Goal: Task Accomplishment & Management: Complete application form

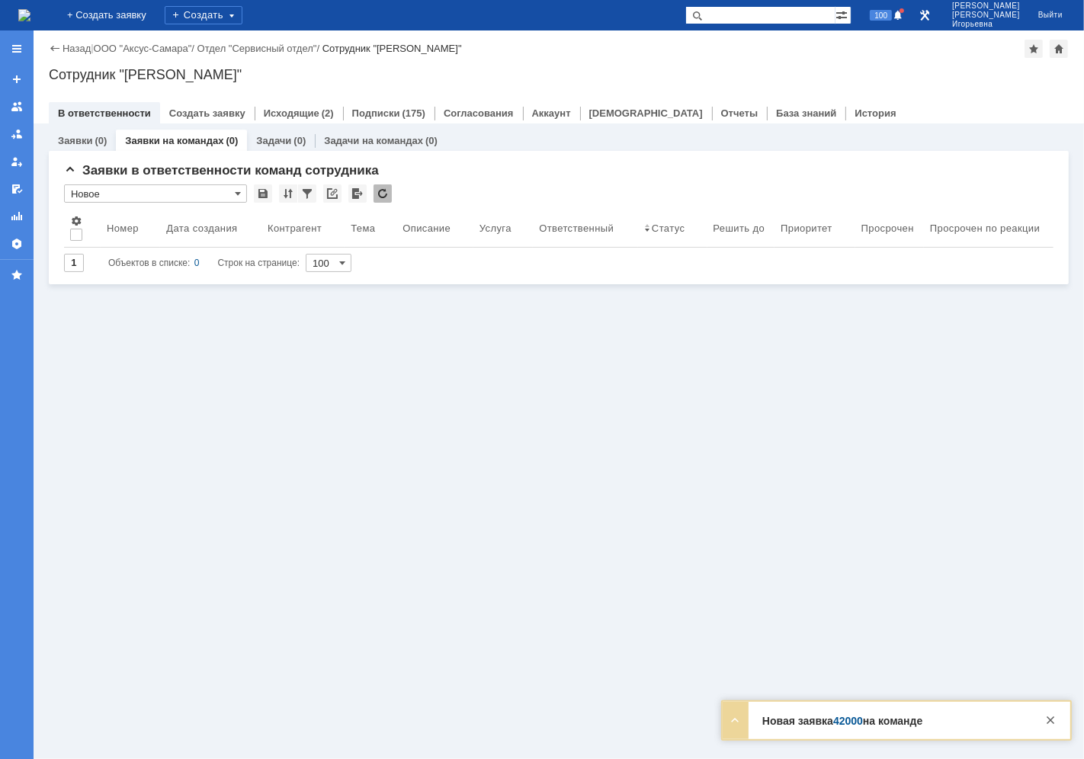
click at [175, 137] on link "Заявки на командах" at bounding box center [174, 140] width 98 height 11
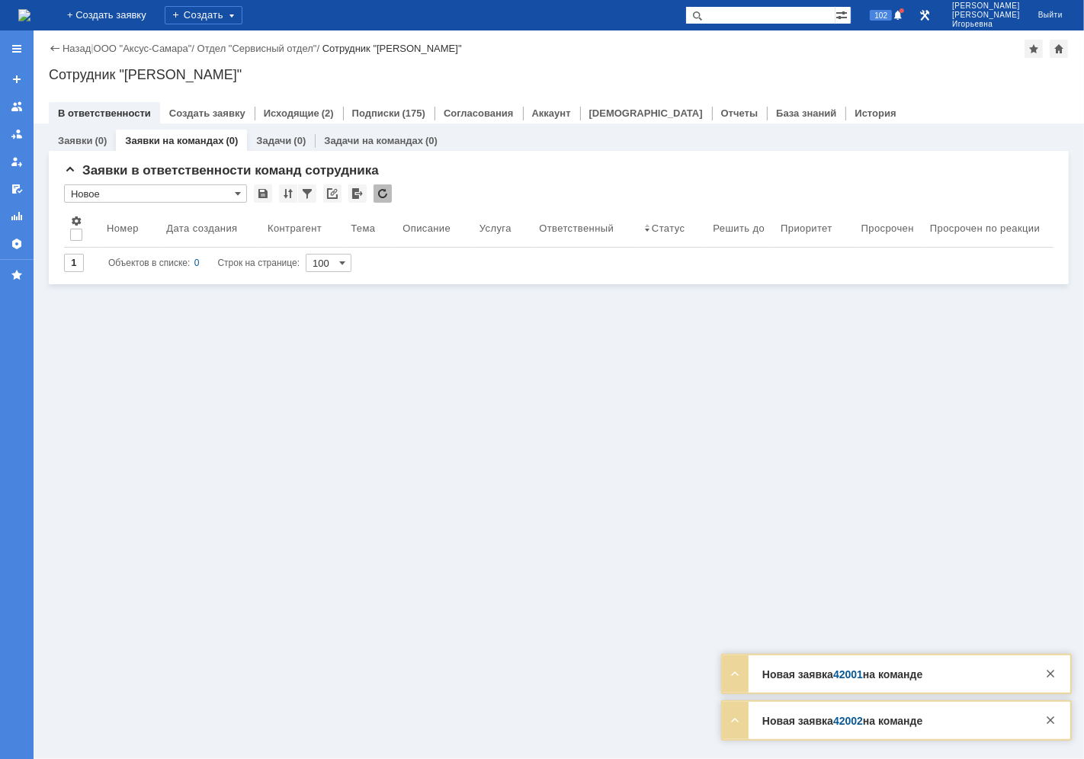
click at [168, 140] on link "Заявки на командах" at bounding box center [174, 140] width 98 height 11
click at [161, 136] on link "Заявки на командах" at bounding box center [174, 140] width 98 height 11
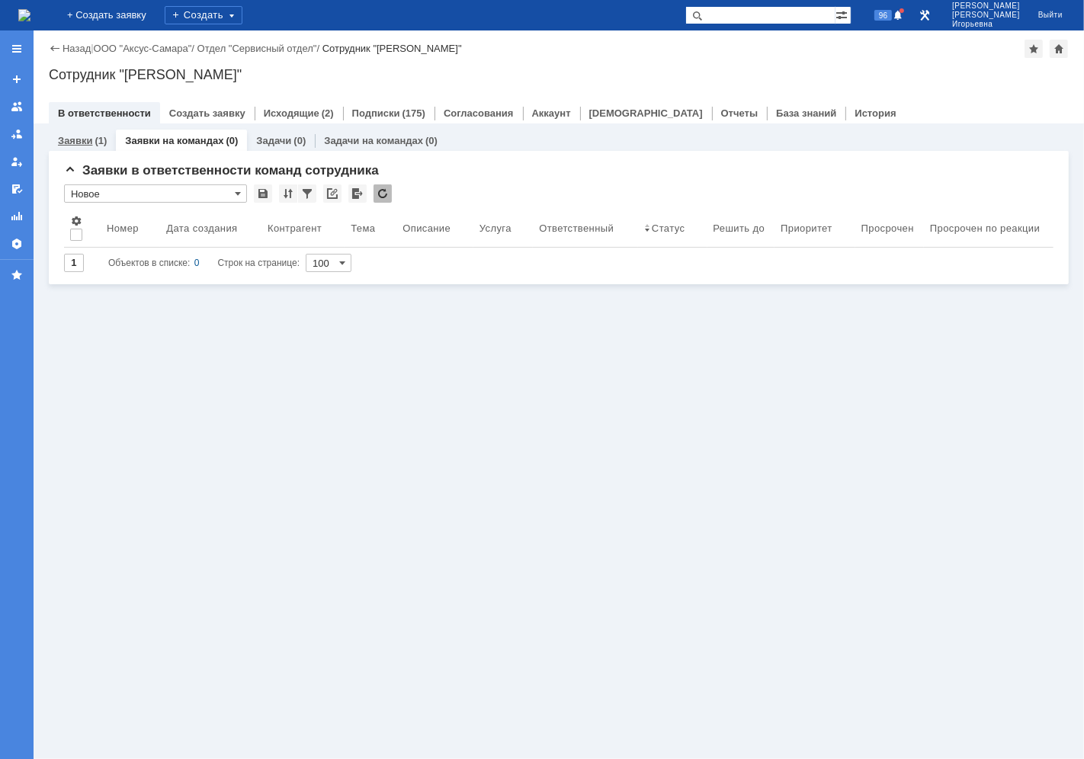
click at [76, 139] on link "Заявки" at bounding box center [75, 140] width 34 height 11
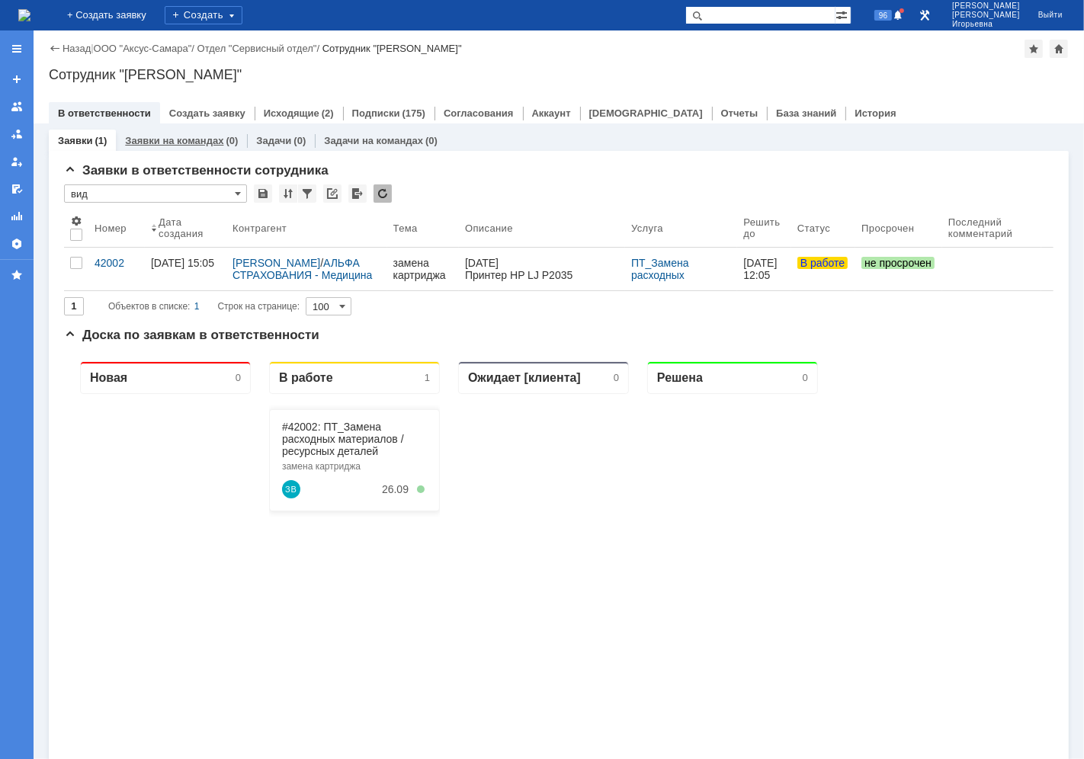
click at [172, 137] on link "Заявки на командах" at bounding box center [174, 140] width 98 height 11
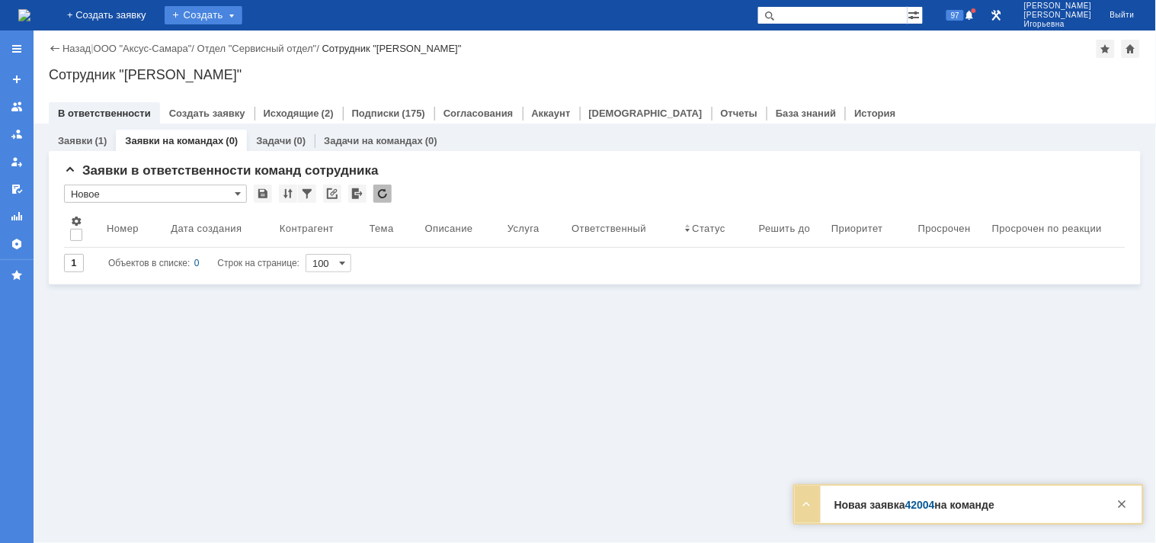
click at [216, 16] on div "Создать" at bounding box center [204, 15] width 78 height 18
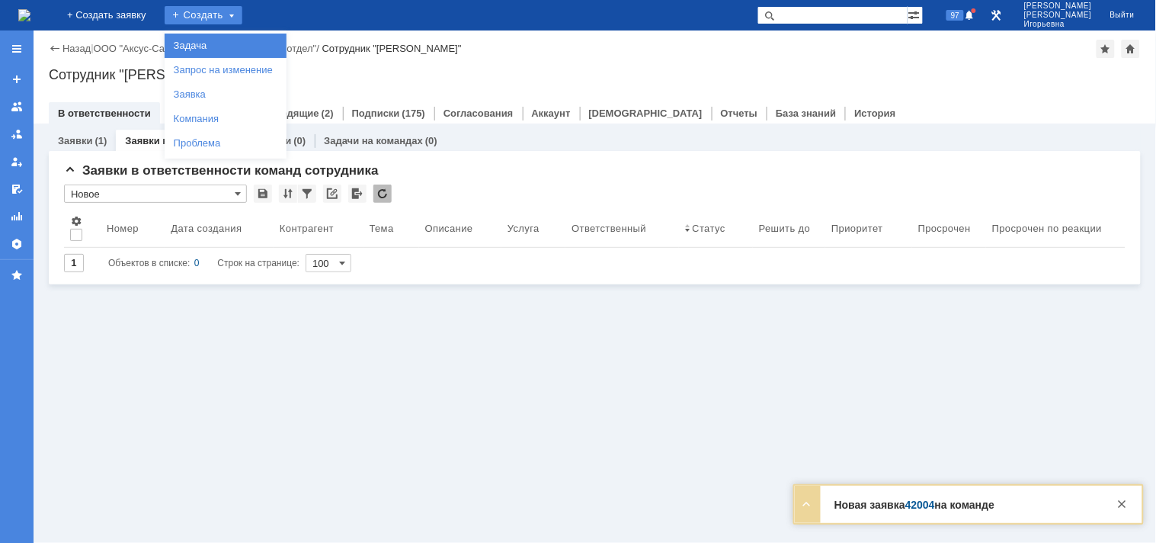
click at [218, 46] on link "Задача" at bounding box center [226, 46] width 116 height 18
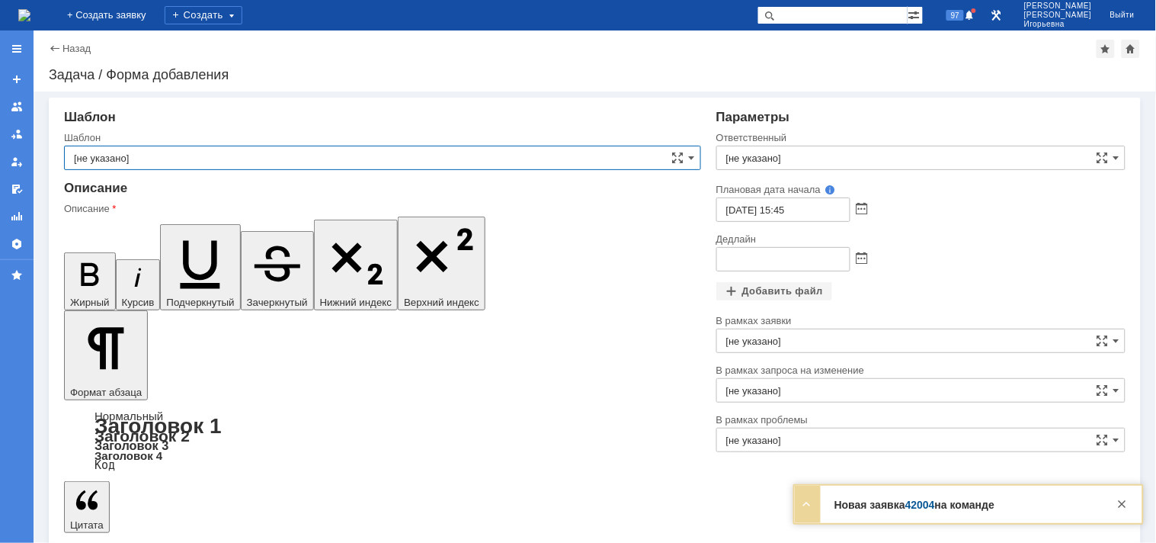
click at [149, 159] on input "[не указано]" at bounding box center [382, 158] width 637 height 24
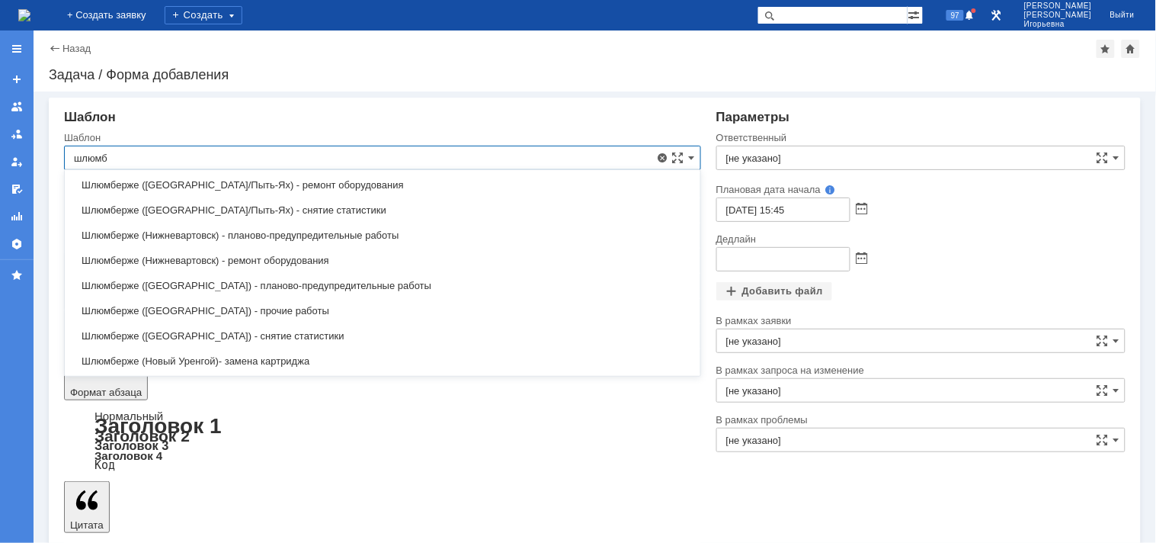
scroll to position [394, 0]
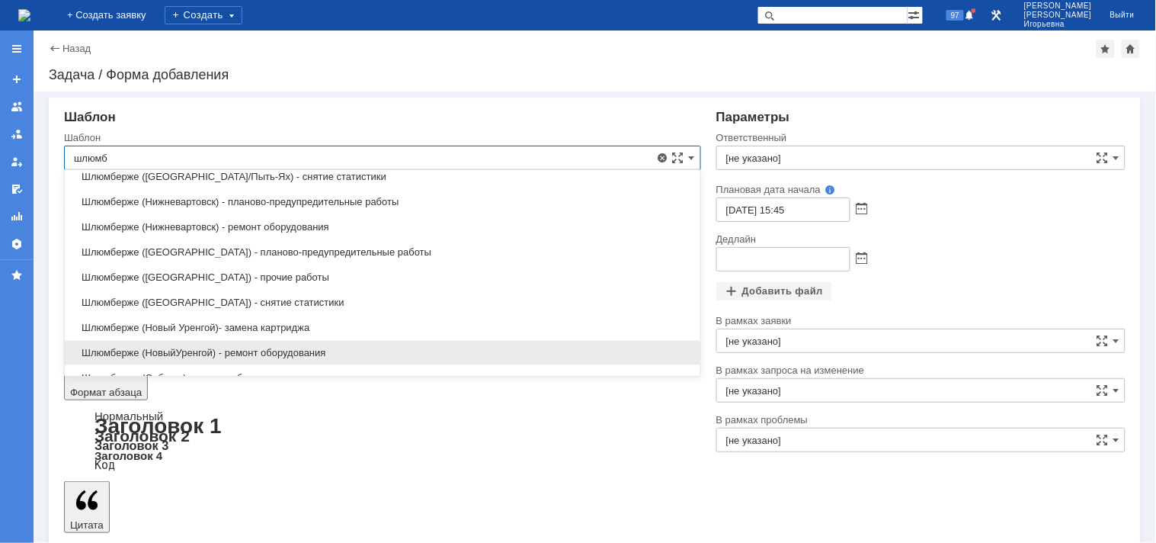
click at [184, 354] on span "Шлюмберже (НовыйУренгой) - ремонт оборудования" at bounding box center [382, 353] width 617 height 12
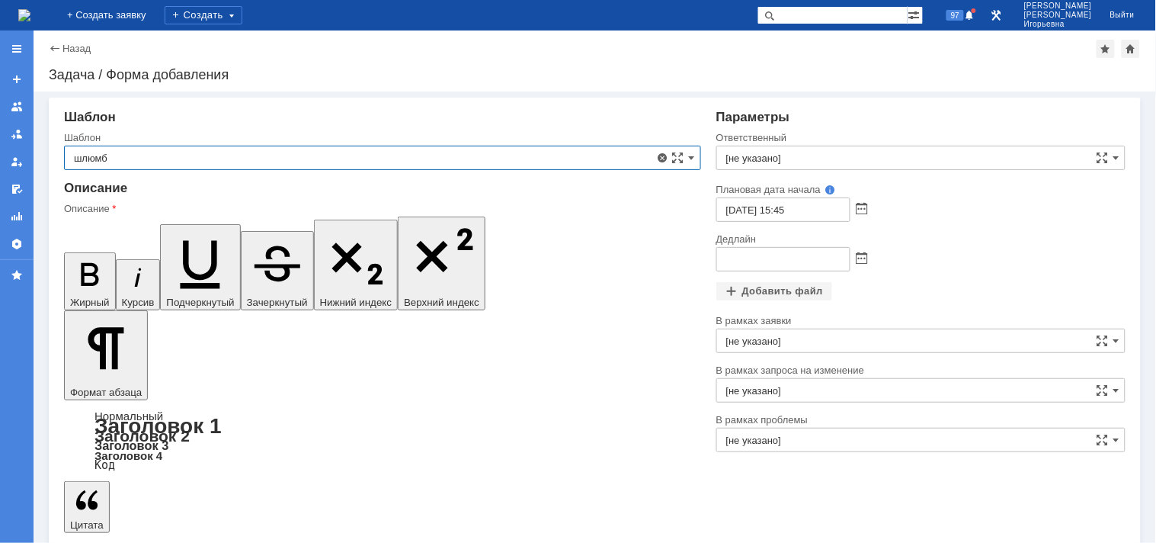
type input "Шлюмберже (НовыйУренгой) - ремонт оборудования"
type input "Широкин Сергей Викторович"
type input "26.09.2025 09:45"
type input "Шлюмберже (НовыйУренгой) - ремонт оборудования"
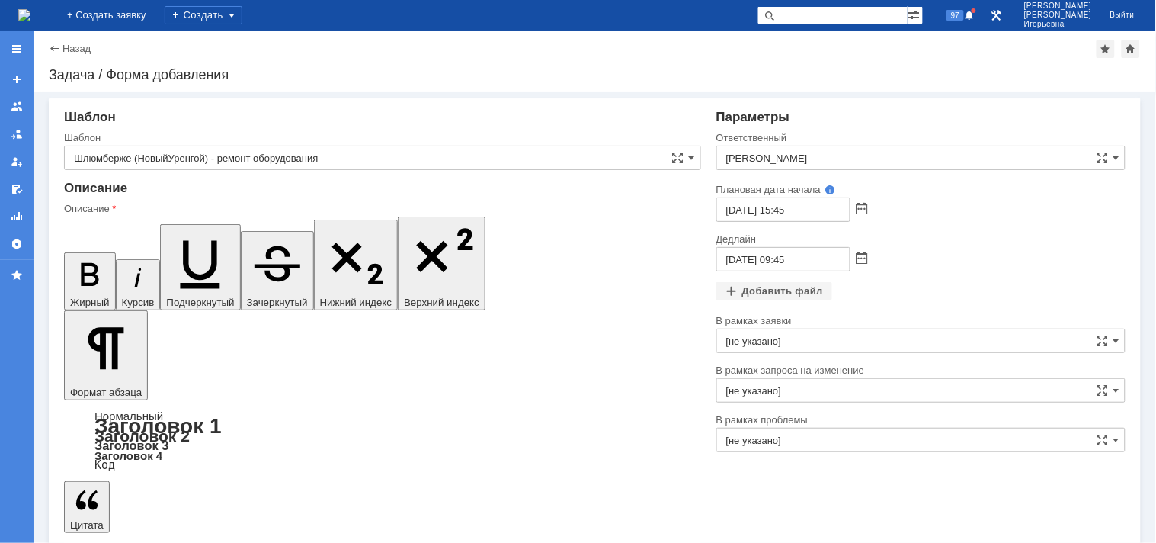
drag, startPoint x: 226, startPoint y: 4194, endPoint x: 80, endPoint y: 4178, distance: 146.5
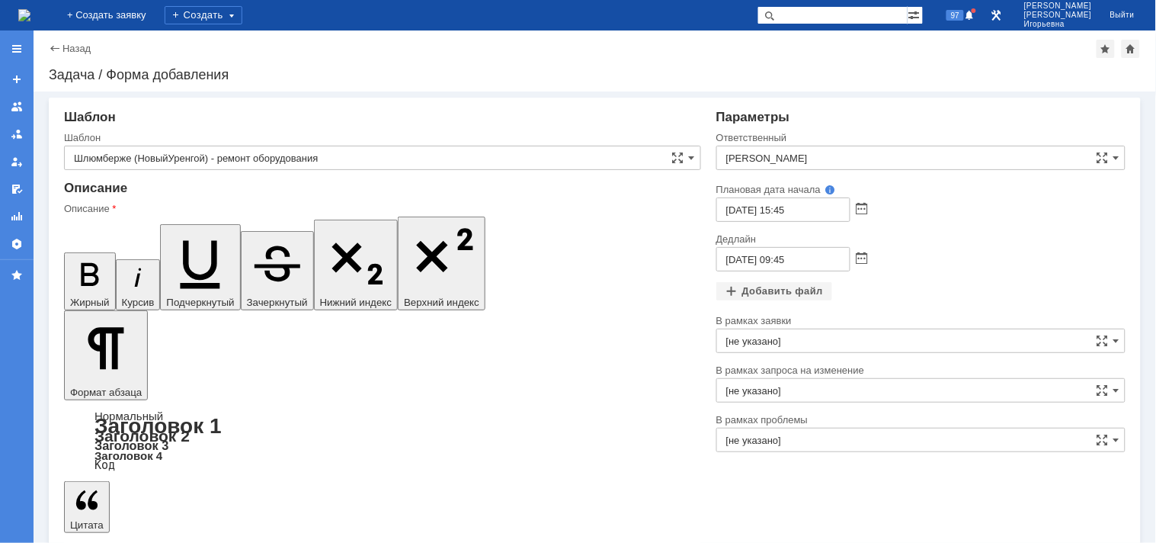
click at [166, 226] on icon "button" at bounding box center [200, 260] width 68 height 68
click at [79, 255] on icon "button" at bounding box center [90, 275] width 40 height 40
drag, startPoint x: 288, startPoint y: 4276, endPoint x: 329, endPoint y: 4304, distance: 49.9
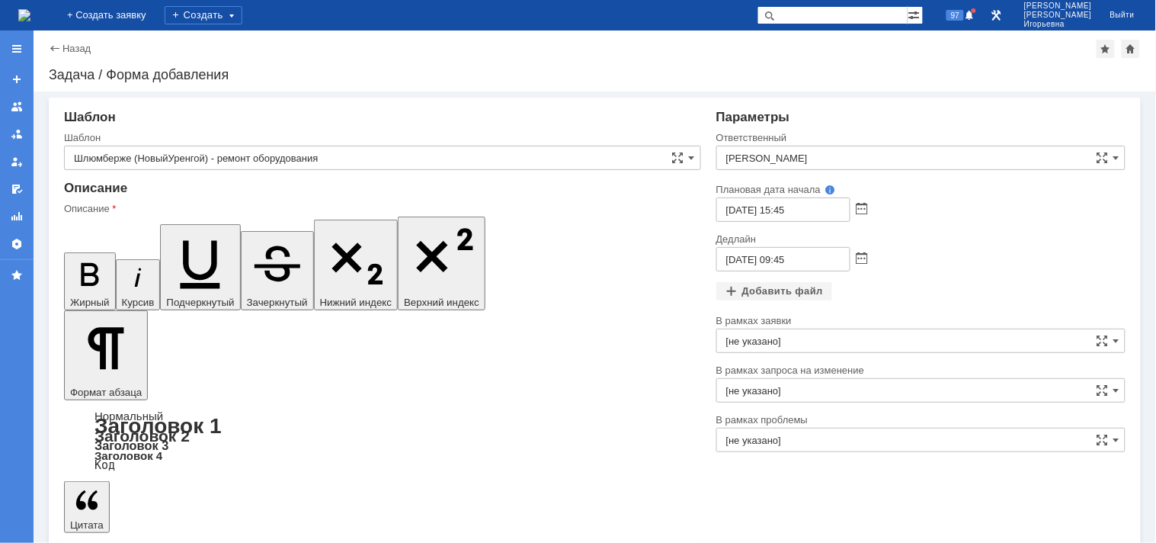
drag, startPoint x: 264, startPoint y: 4285, endPoint x: 279, endPoint y: 4308, distance: 27.1
click at [859, 254] on span at bounding box center [862, 259] width 11 height 12
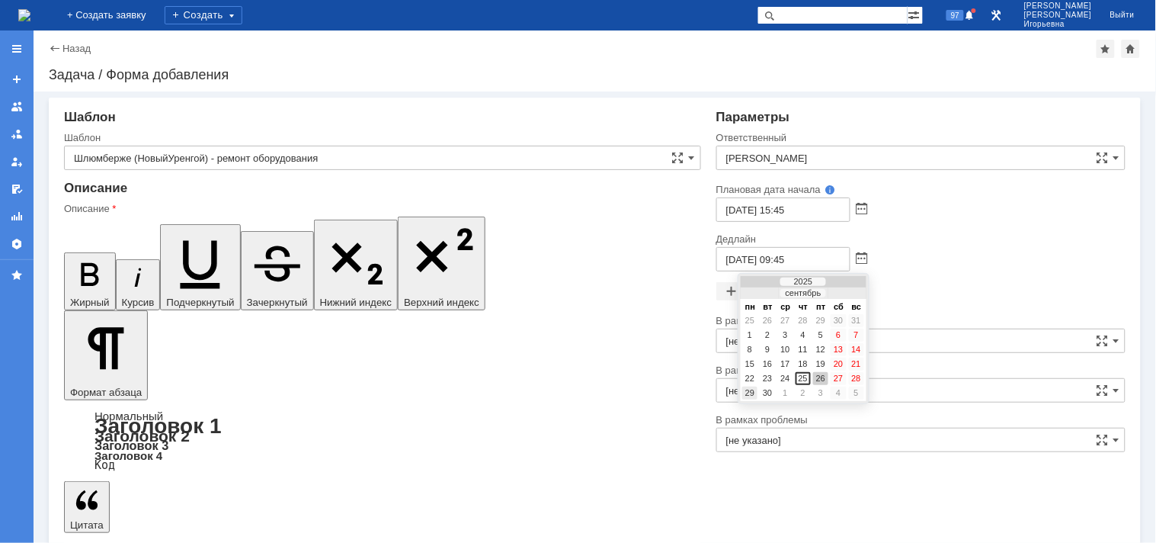
click at [748, 386] on div "29" at bounding box center [749, 392] width 15 height 13
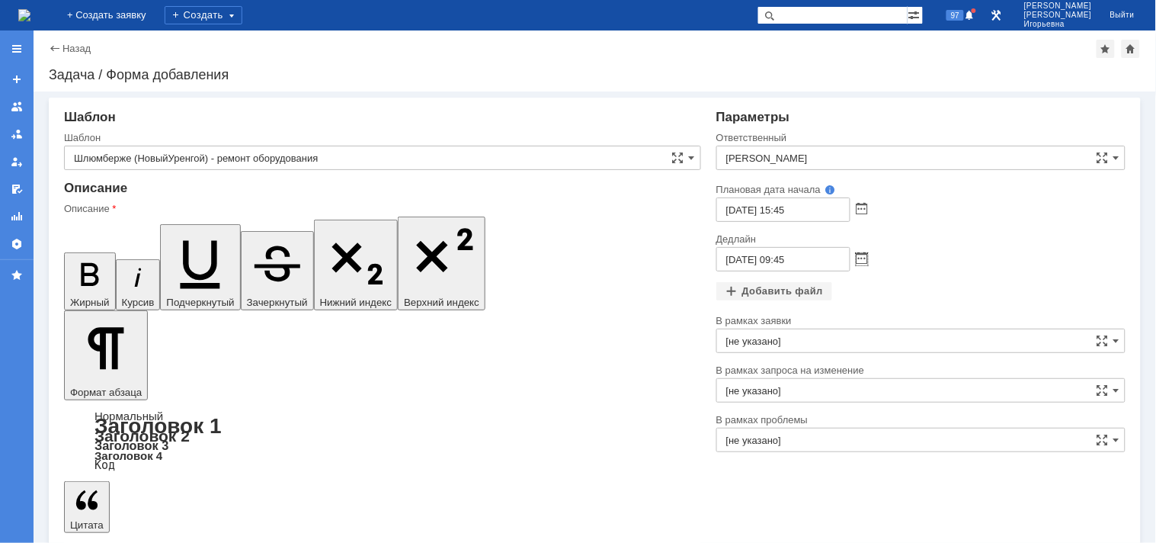
click at [786, 258] on input "29.09.2025 09:45" at bounding box center [783, 259] width 134 height 24
type input "29.09.2025 12:45"
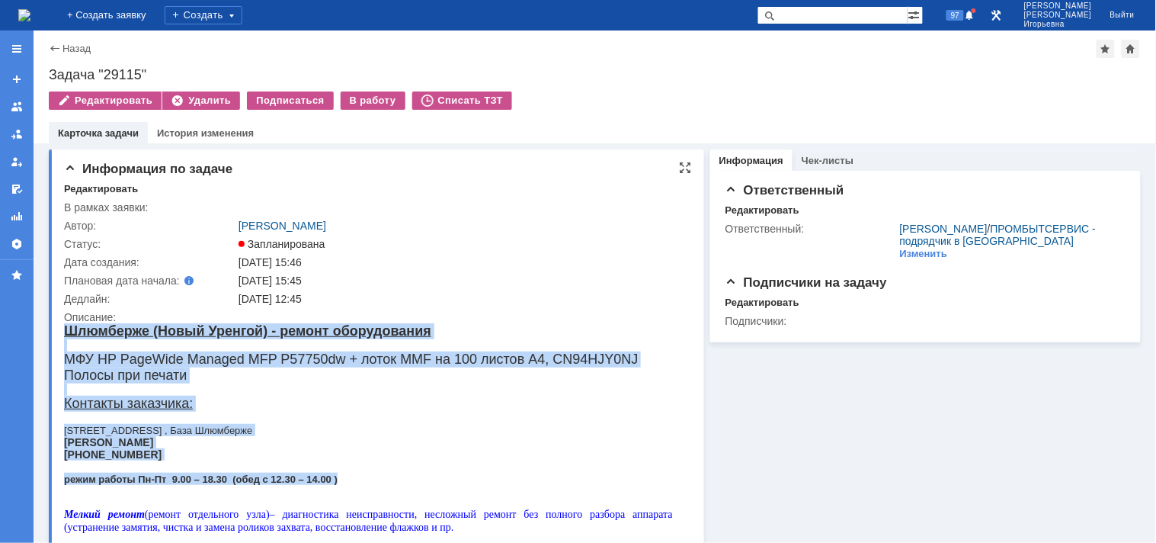
drag, startPoint x: 376, startPoint y: 479, endPoint x: 117, endPoint y: 650, distance: 309.7
copy body "Шлюмберже (Новый Уренгой) - ремонт оборудования МФУ HP PageWide Managed MFP P57…"
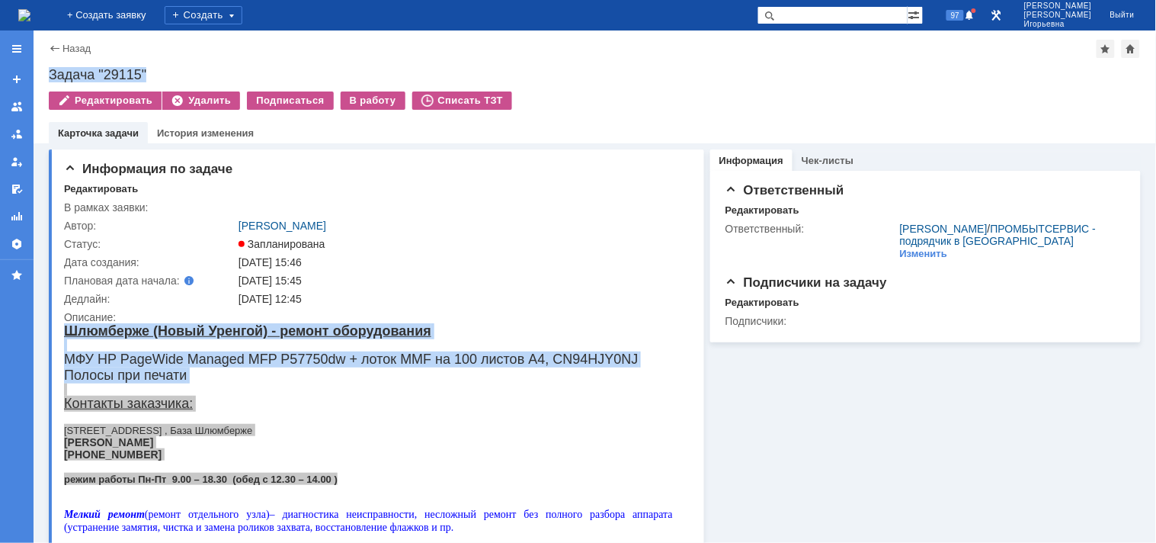
drag, startPoint x: 151, startPoint y: 72, endPoint x: 44, endPoint y: 74, distance: 106.7
click at [44, 74] on div "Назад | Задача "29115" Задача "29115" Редактировать Удалить Подписаться В работ…" at bounding box center [595, 86] width 1123 height 113
copy div "Задача "29115""
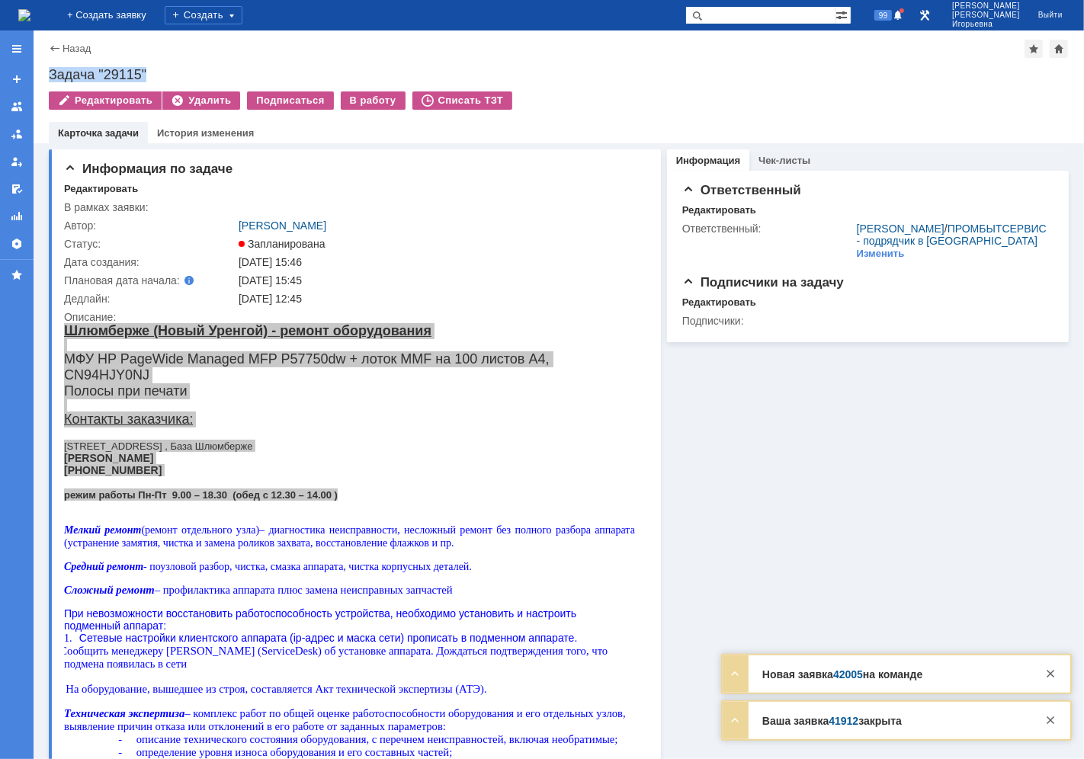
click at [30, 10] on img at bounding box center [24, 15] width 12 height 12
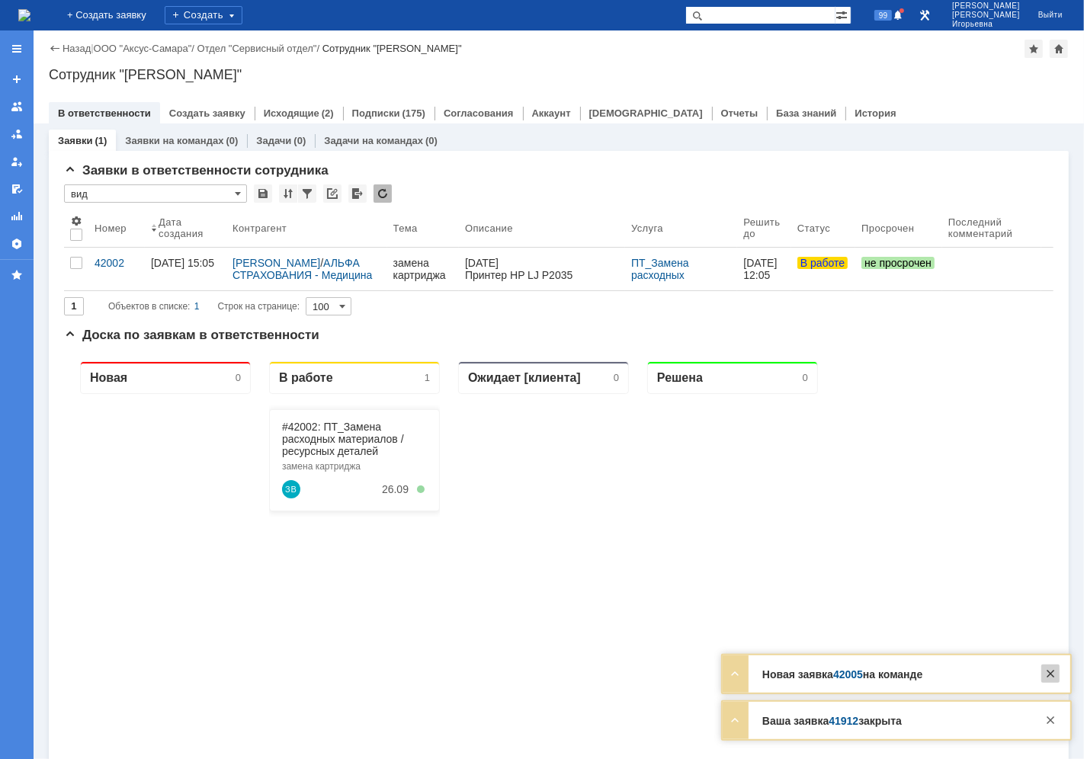
click at [1050, 679] on div at bounding box center [1050, 674] width 18 height 18
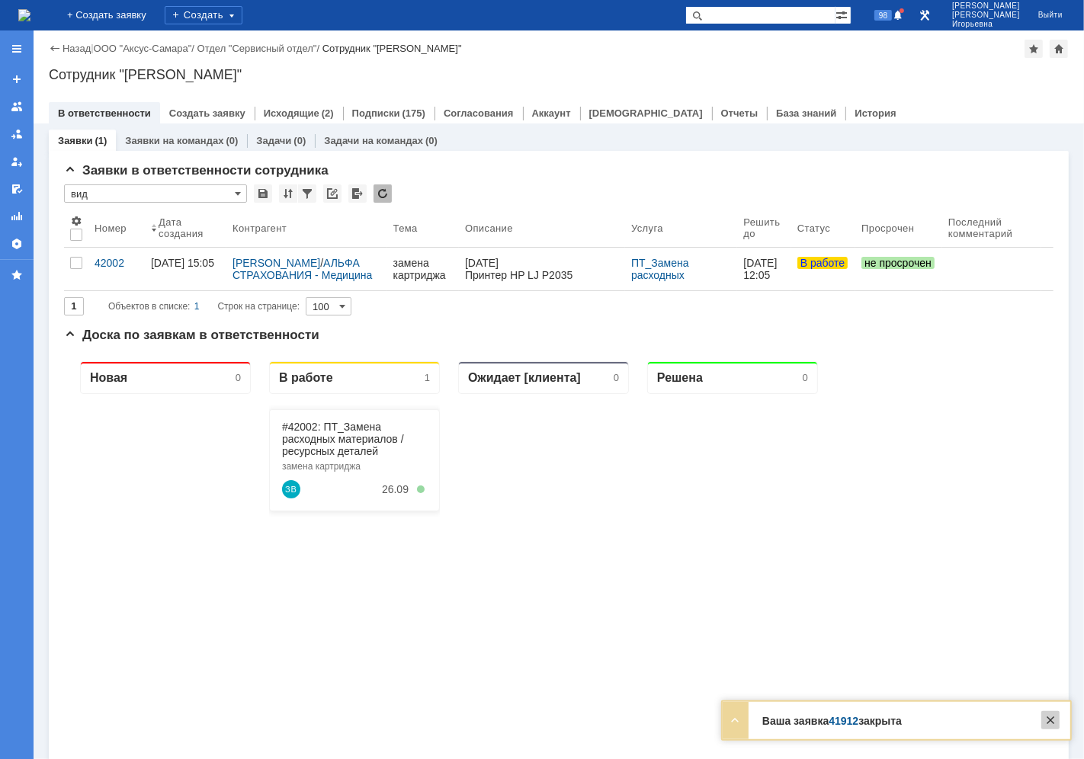
click at [1055, 723] on div at bounding box center [1050, 720] width 18 height 18
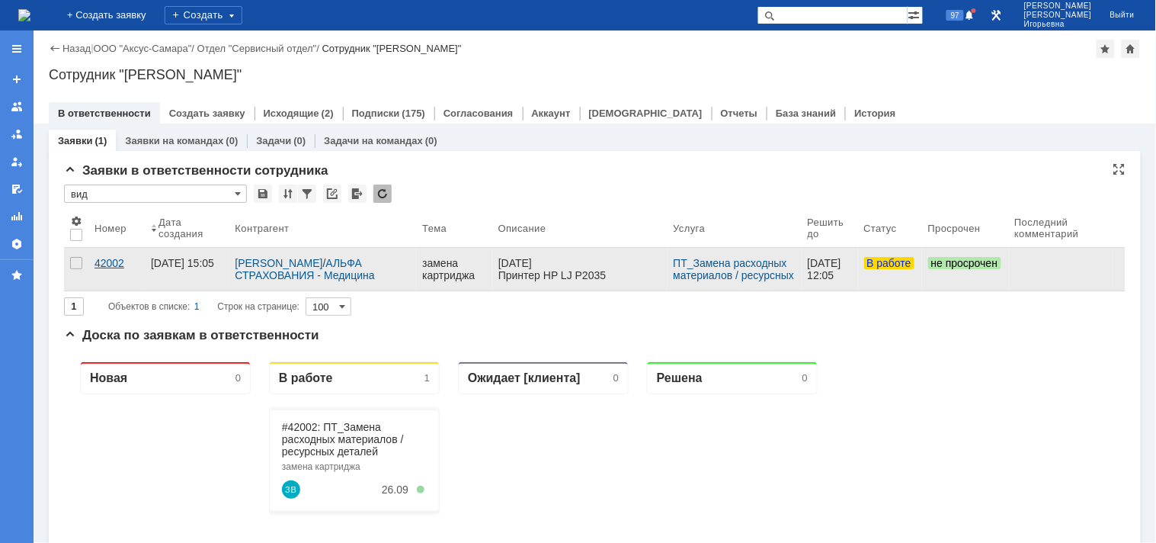
click at [113, 260] on div "42002" at bounding box center [117, 263] width 44 height 12
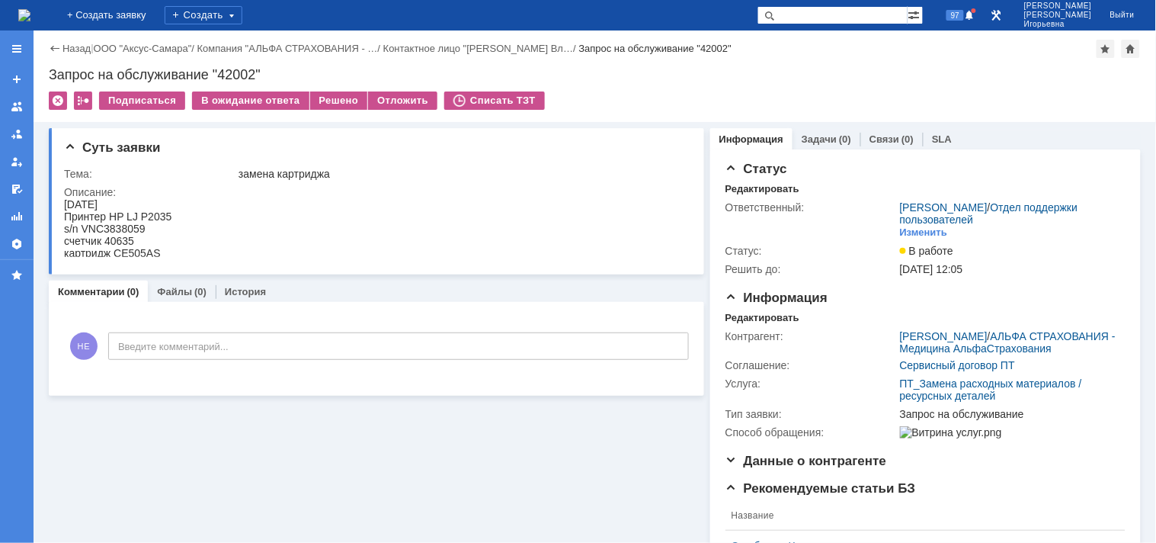
click at [118, 229] on div "s/n VNC3838059" at bounding box center [116, 228] width 107 height 12
copy div "VNC3838059"
click at [230, 70] on div "Запрос на обслуживание "42002"" at bounding box center [595, 74] width 1092 height 15
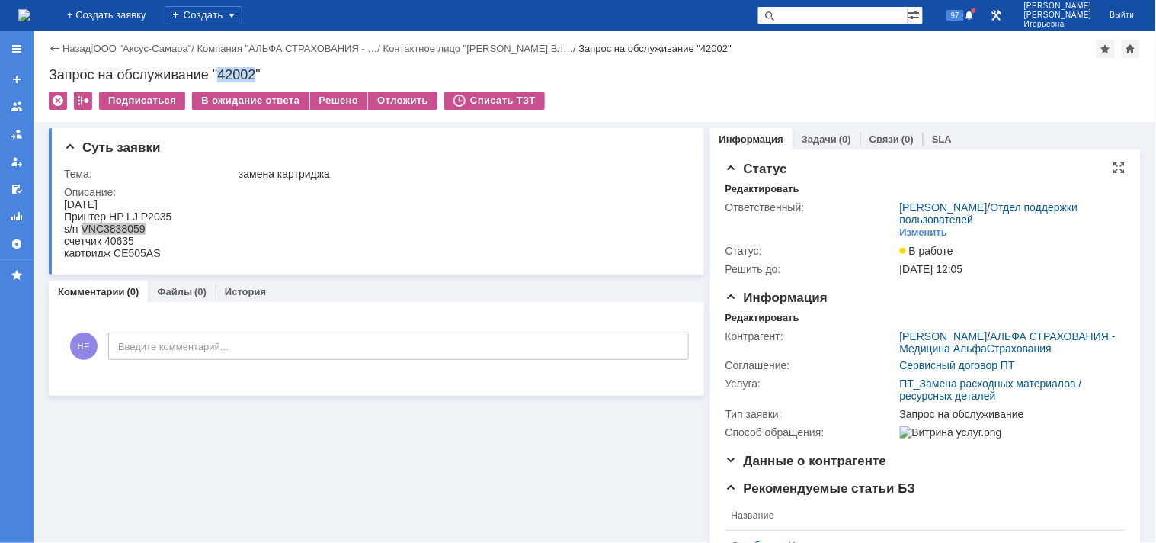
copy div "42002"
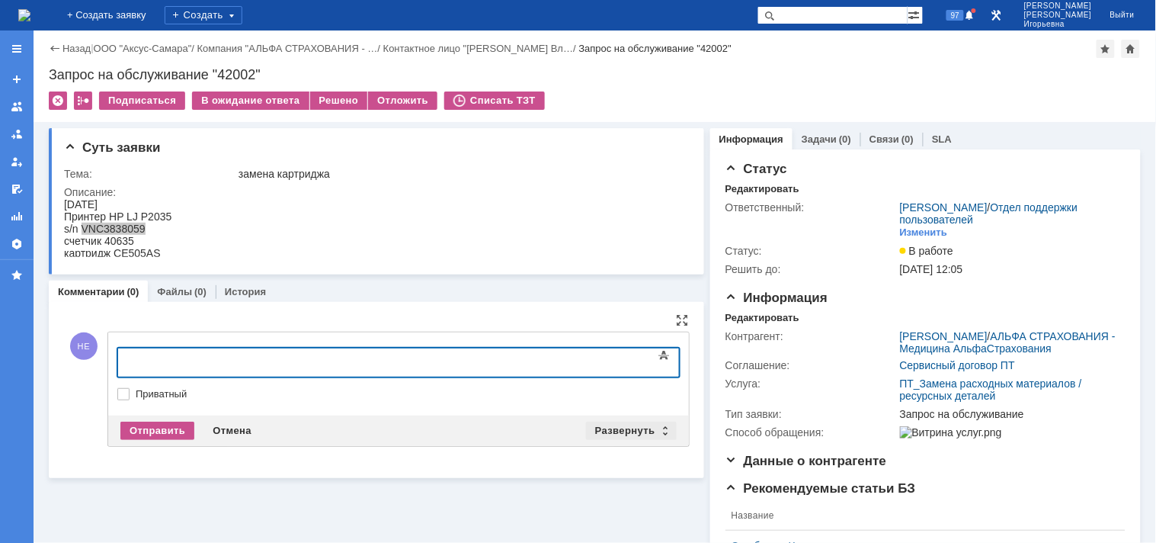
click at [656, 424] on div "Развернуть" at bounding box center [631, 431] width 91 height 18
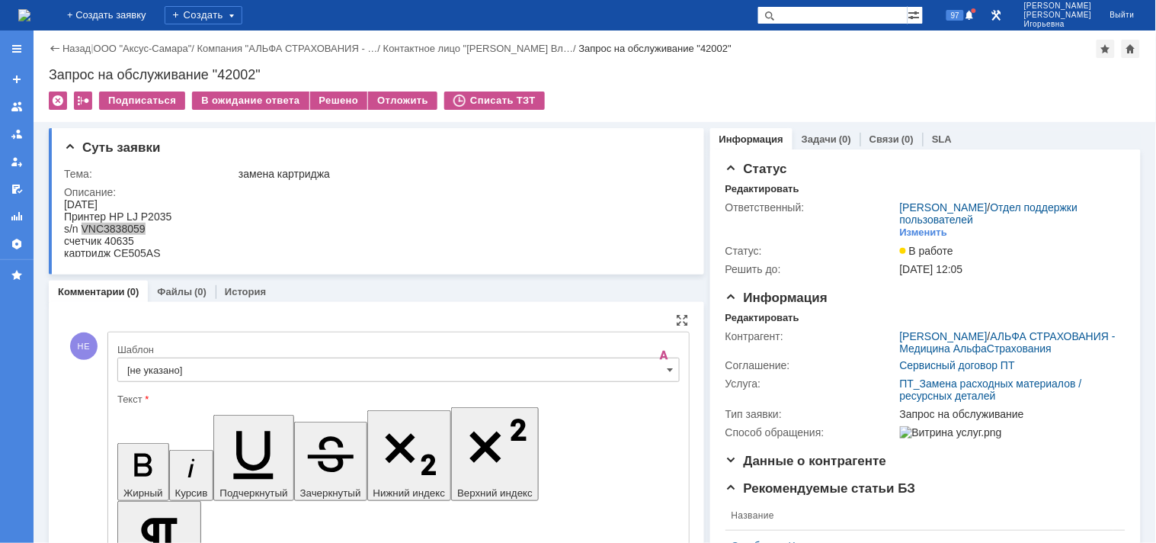
click at [659, 370] on input "[не указано]" at bounding box center [398, 369] width 563 height 24
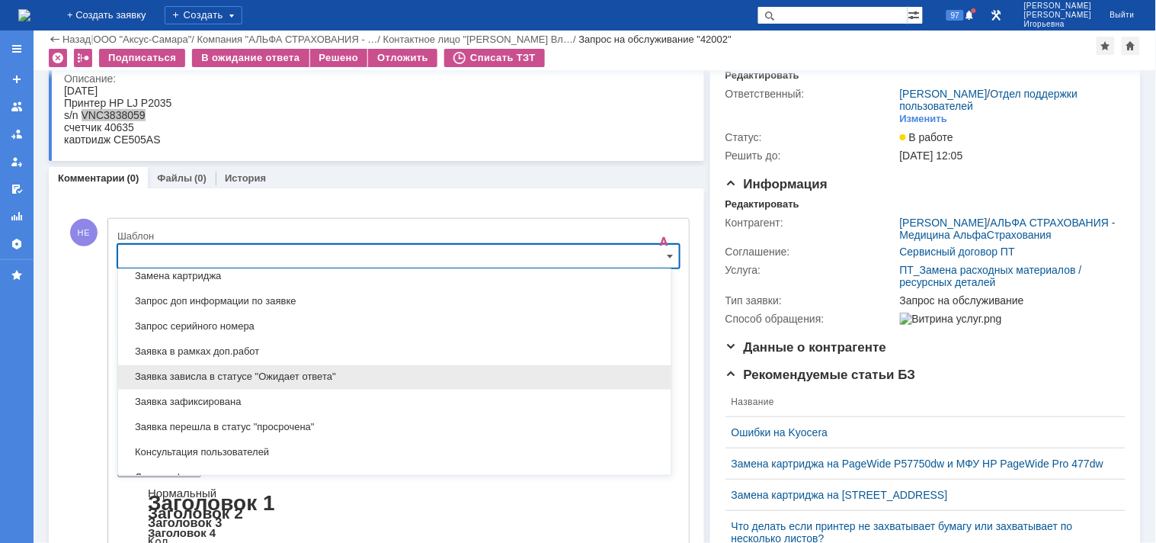
scroll to position [787, 0]
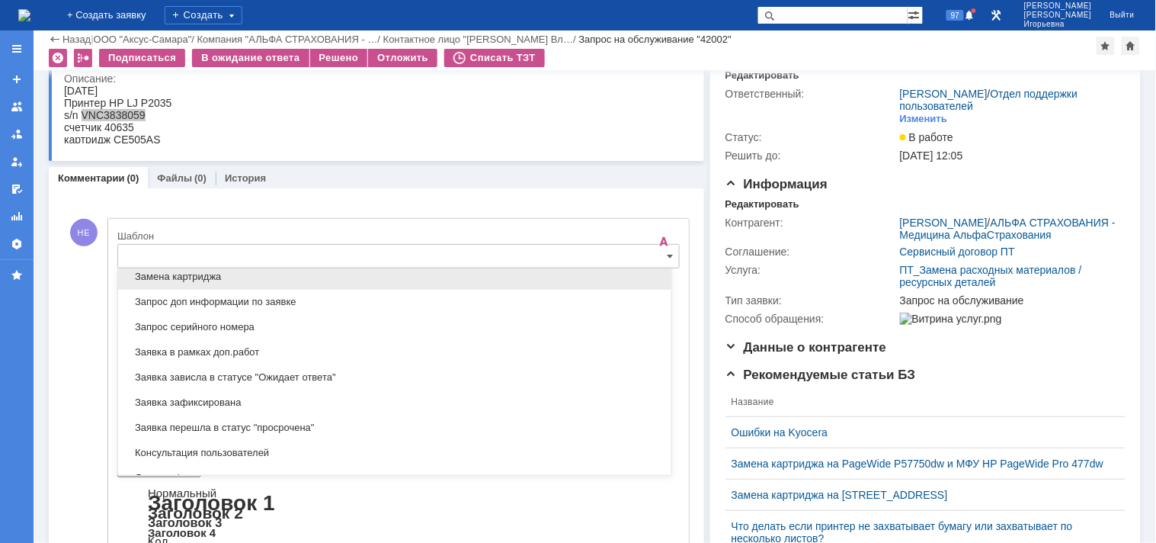
click at [162, 283] on span "Замена картриджа" at bounding box center [394, 277] width 535 height 12
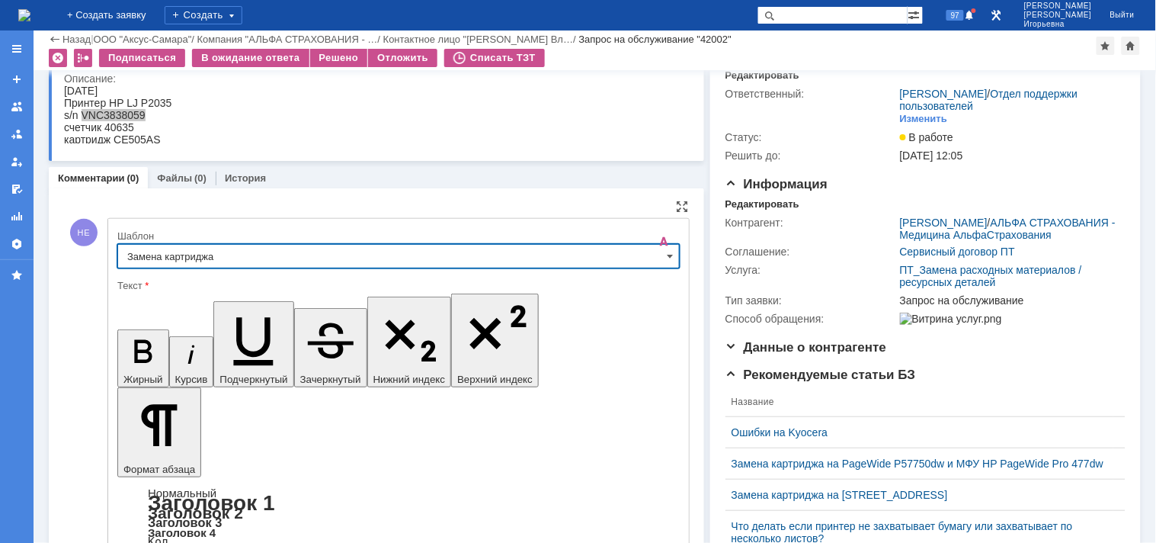
type input "Замена картриджа"
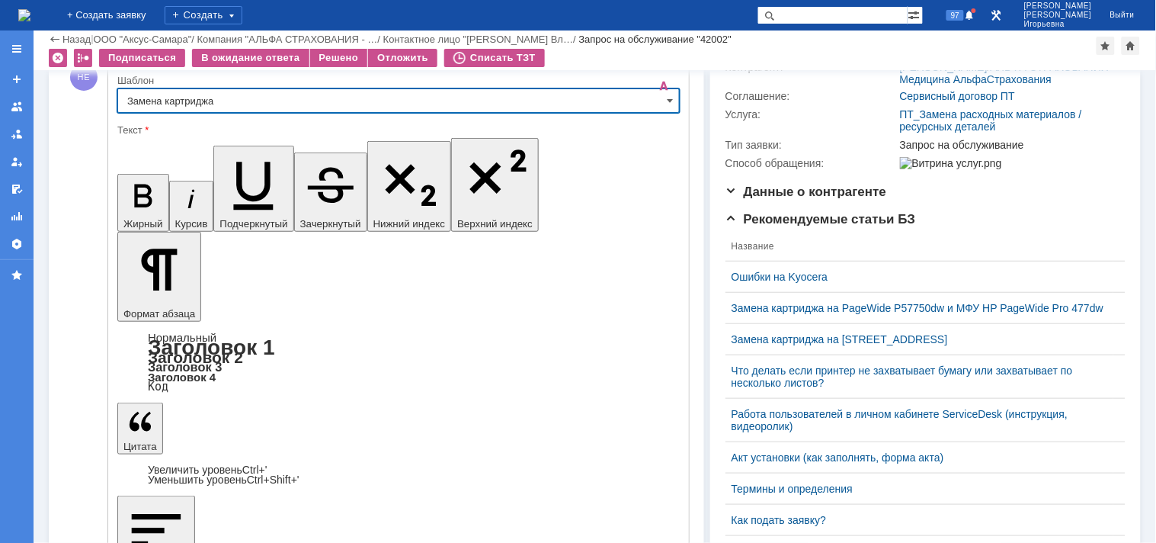
scroll to position [231, 0]
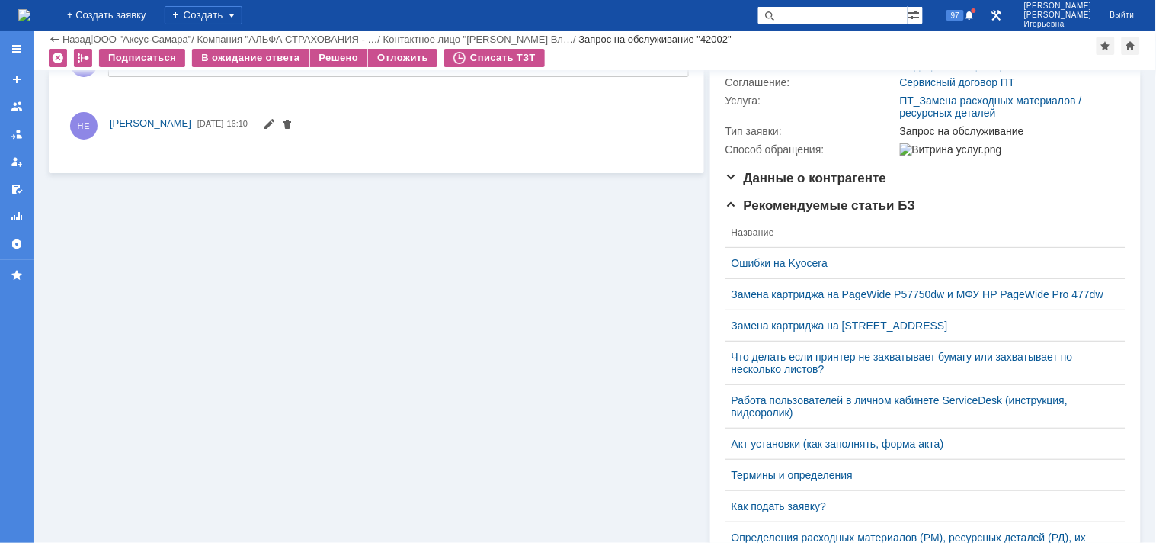
scroll to position [0, 0]
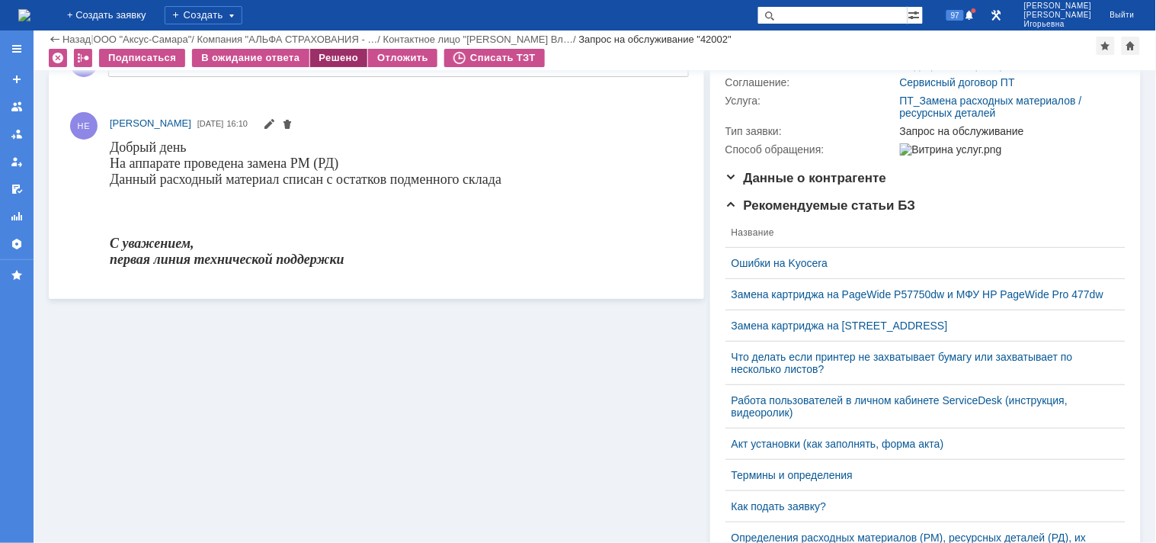
click at [336, 59] on div "Решено" at bounding box center [339, 58] width 58 height 18
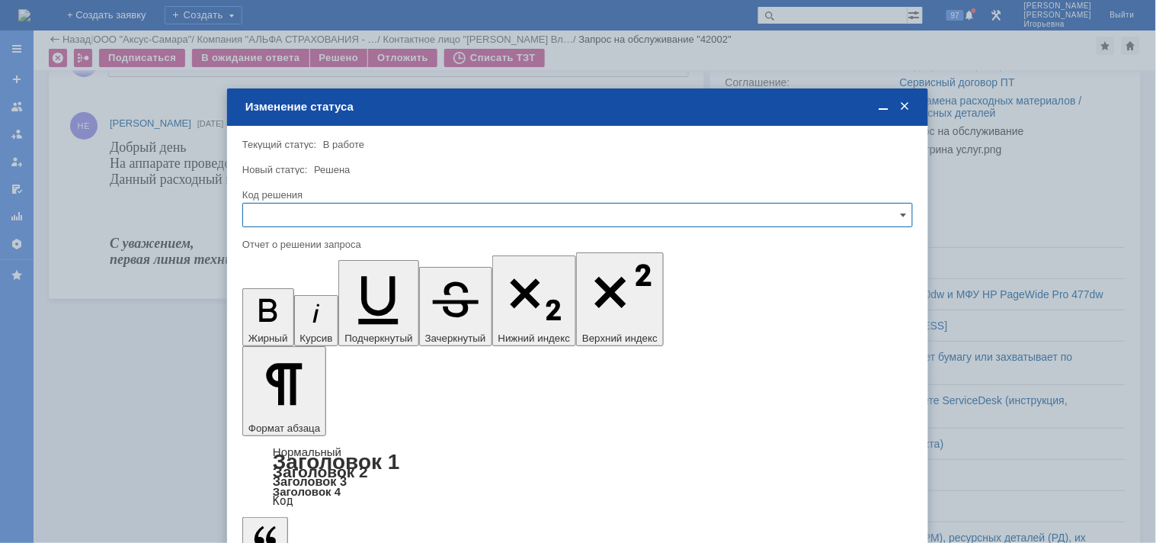
click at [288, 214] on input "text" at bounding box center [577, 215] width 671 height 24
drag, startPoint x: 275, startPoint y: 314, endPoint x: 48, endPoint y: 101, distance: 311.2
click at [275, 314] on span "Решено" at bounding box center [577, 318] width 651 height 12
type input "Решено"
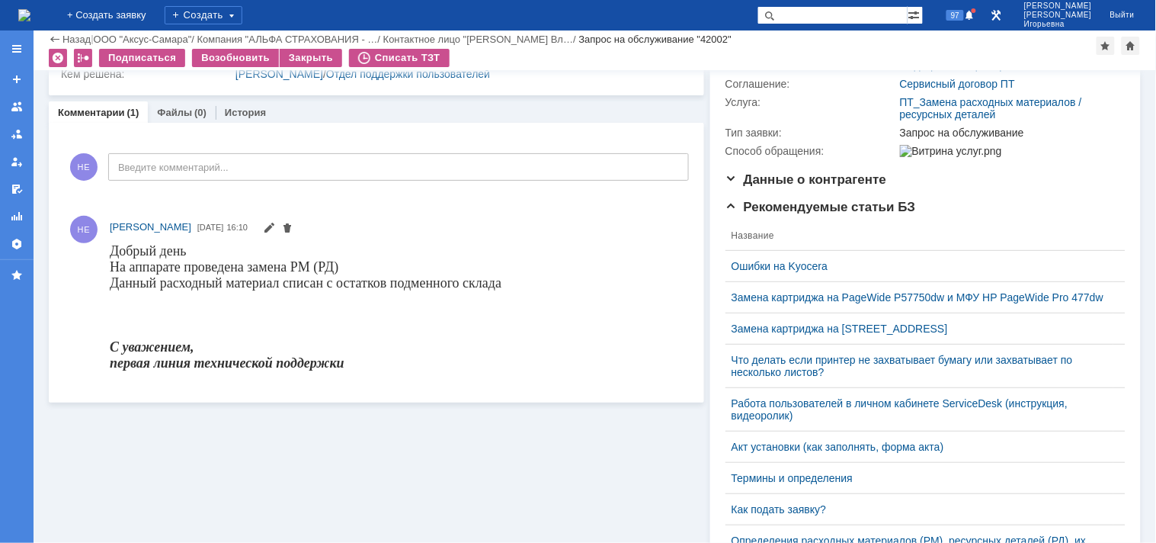
click at [30, 9] on img at bounding box center [24, 15] width 12 height 12
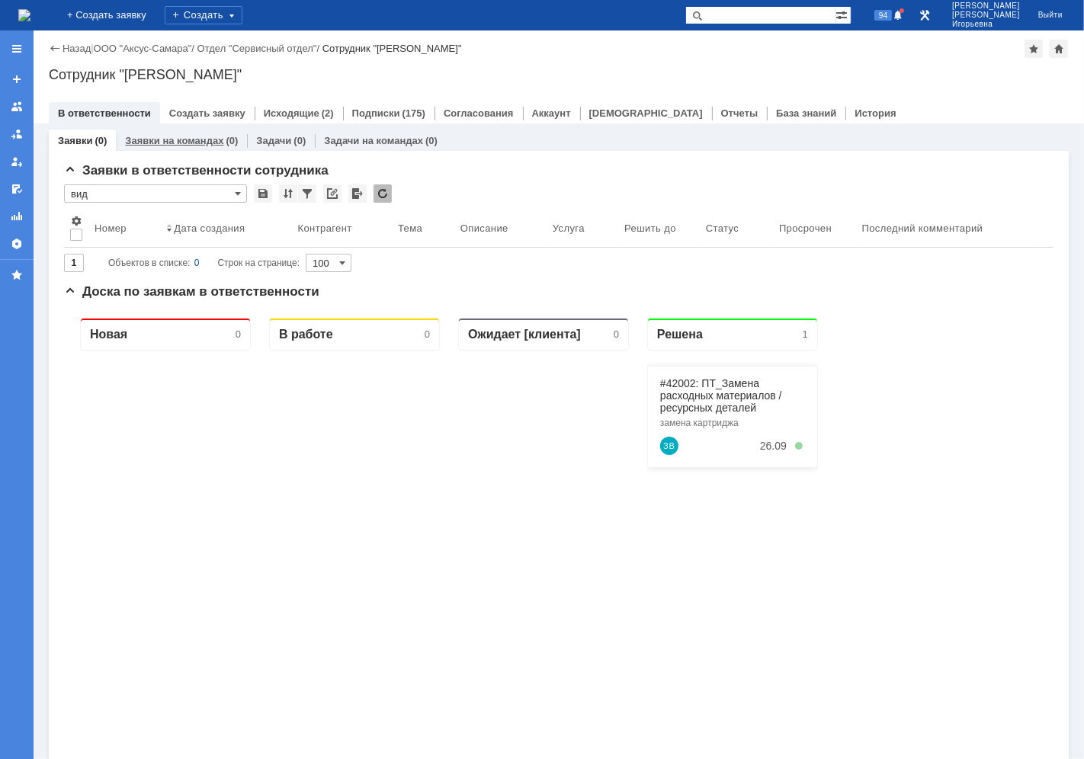
click at [181, 135] on link "Заявки на командах" at bounding box center [174, 140] width 98 height 11
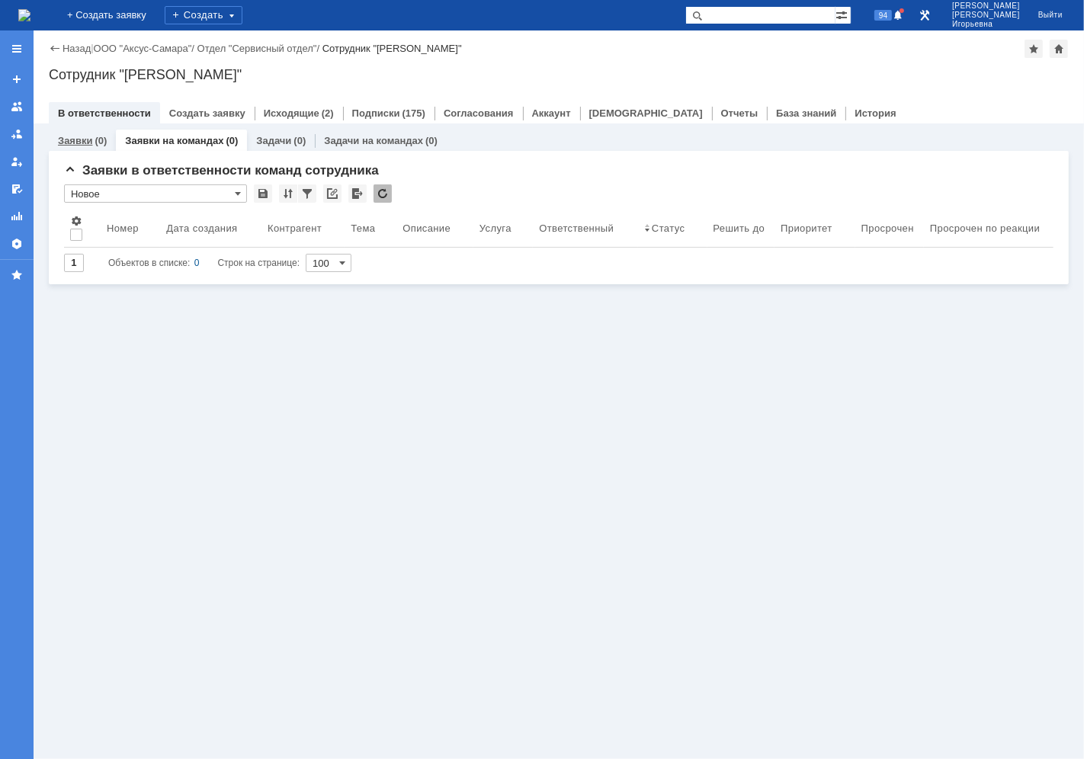
click at [74, 137] on link "Заявки" at bounding box center [75, 140] width 34 height 11
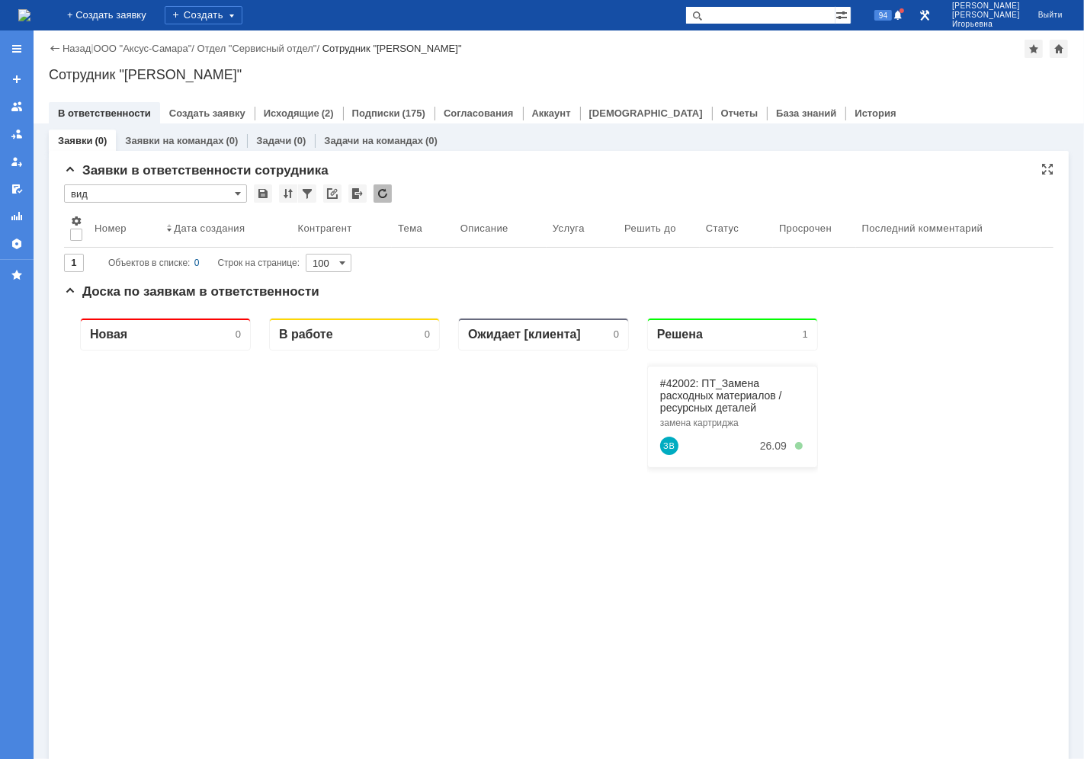
click at [242, 189] on input "вид" at bounding box center [155, 193] width 183 height 18
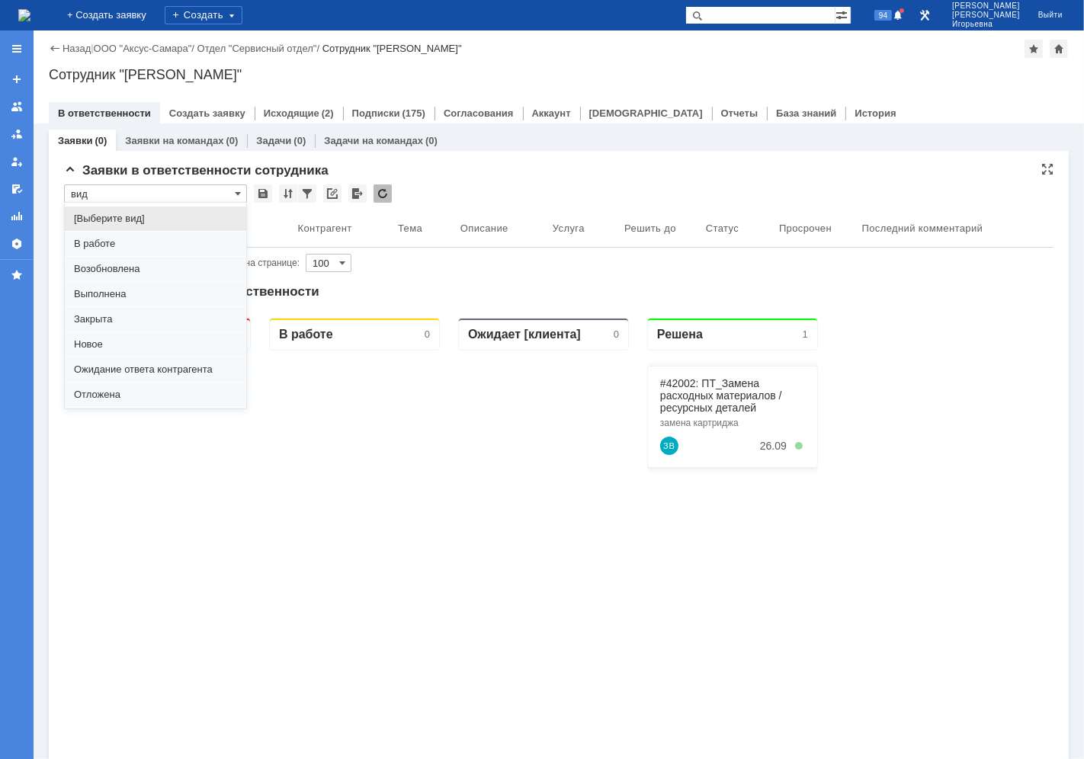
scroll to position [42, 0]
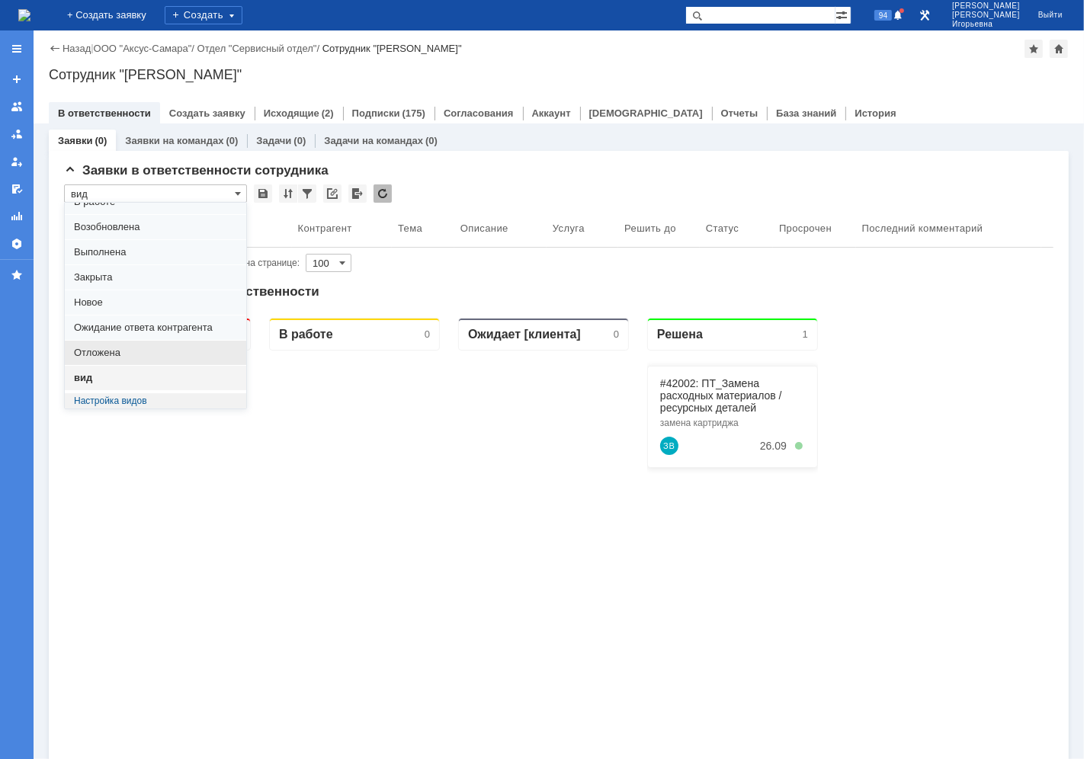
click at [101, 349] on span "Отложена" at bounding box center [155, 353] width 163 height 12
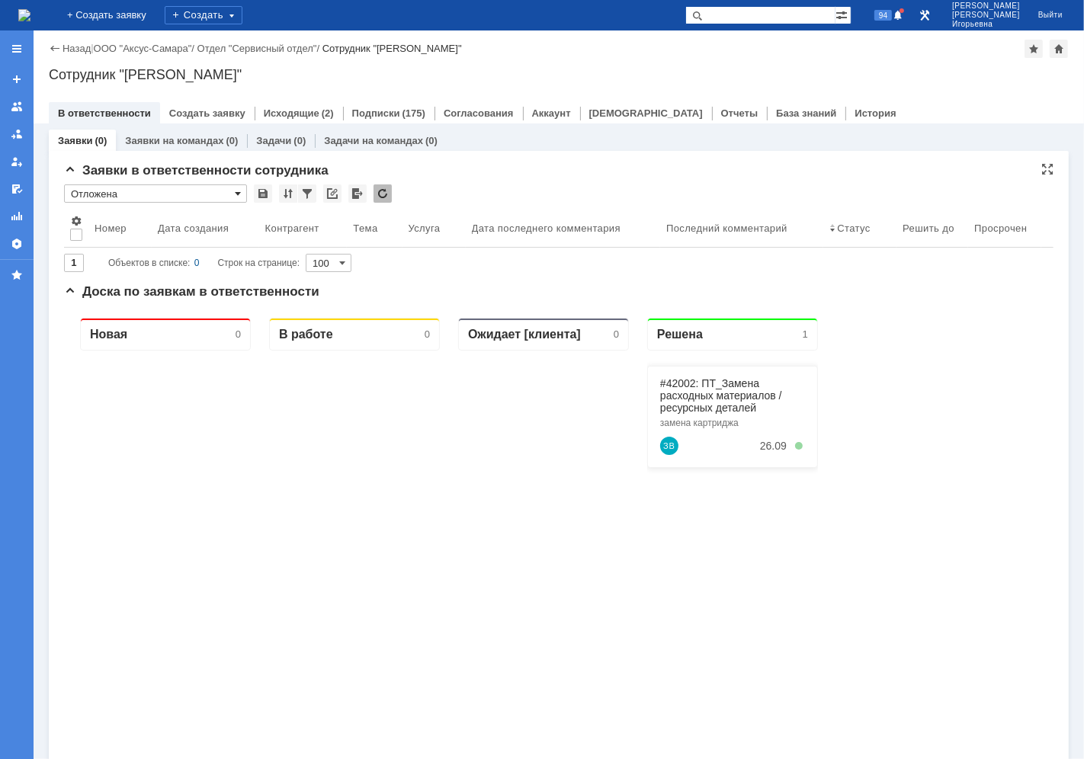
click at [239, 191] on span at bounding box center [238, 194] width 6 height 12
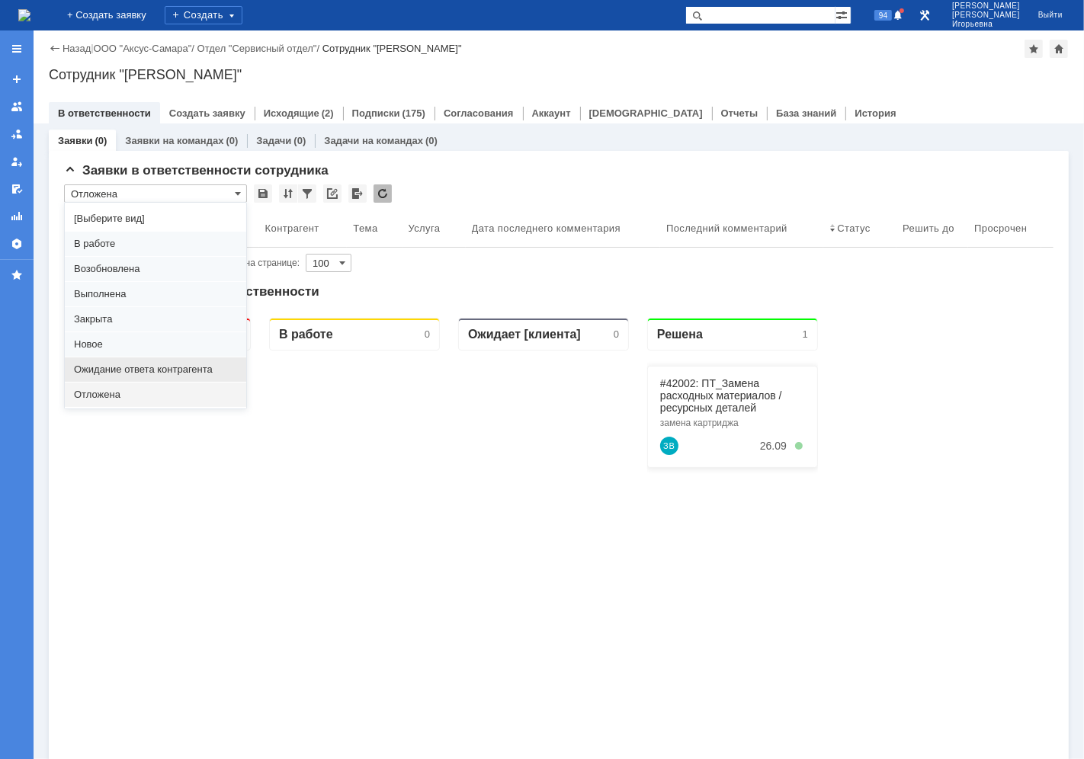
drag, startPoint x: 108, startPoint y: 370, endPoint x: 44, endPoint y: 63, distance: 313.0
click at [108, 370] on span "Ожидание ответа контрагента" at bounding box center [155, 370] width 163 height 12
type input "Ожидание ответа контрагента"
type input "20"
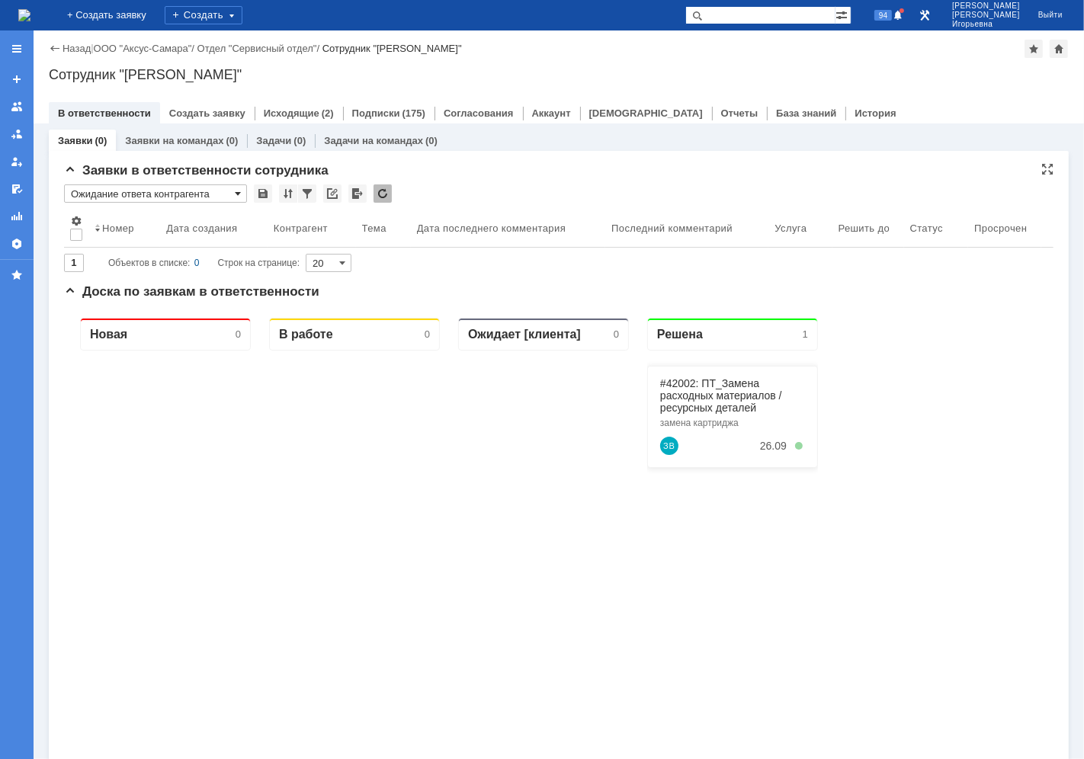
click at [240, 191] on span at bounding box center [238, 194] width 6 height 12
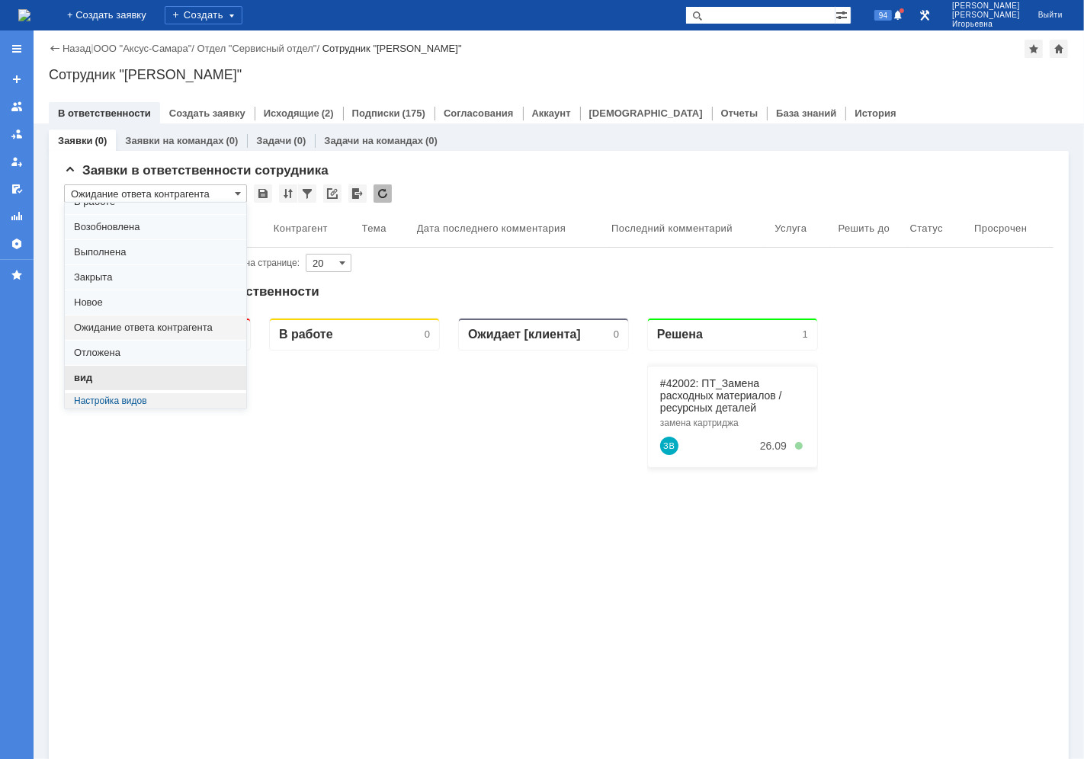
click at [90, 370] on div "вид" at bounding box center [155, 378] width 181 height 24
type input "вид"
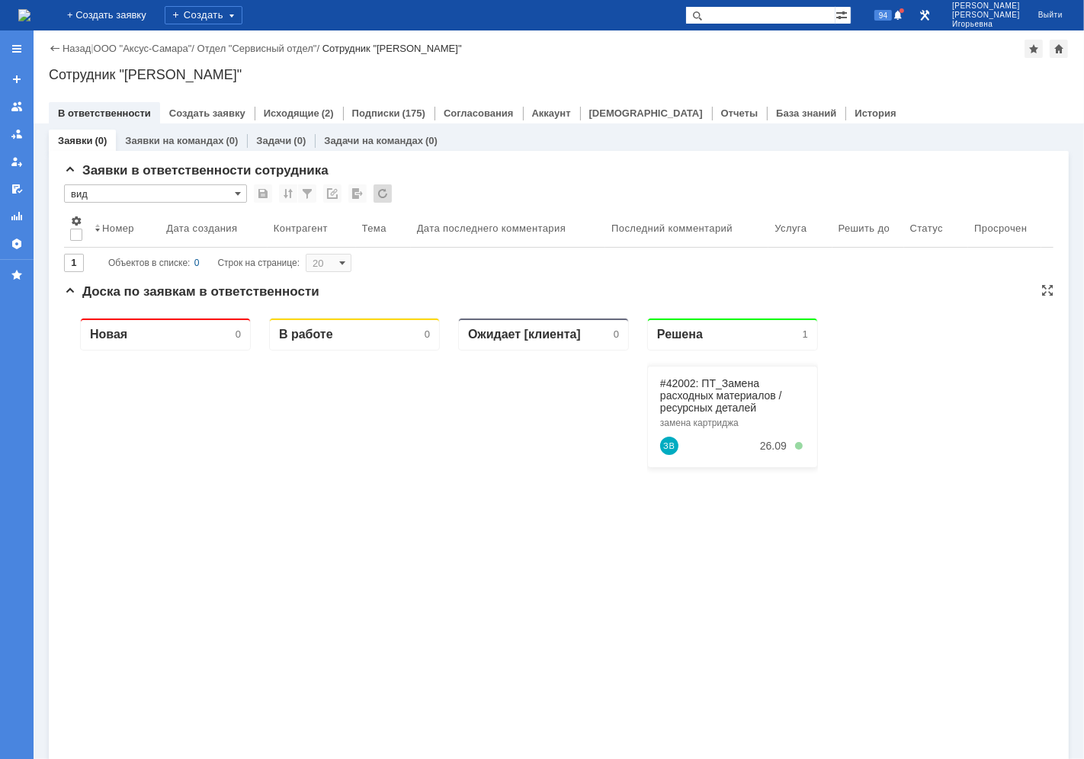
type input "100"
type input "вид"
